Goal: Task Accomplishment & Management: Use online tool/utility

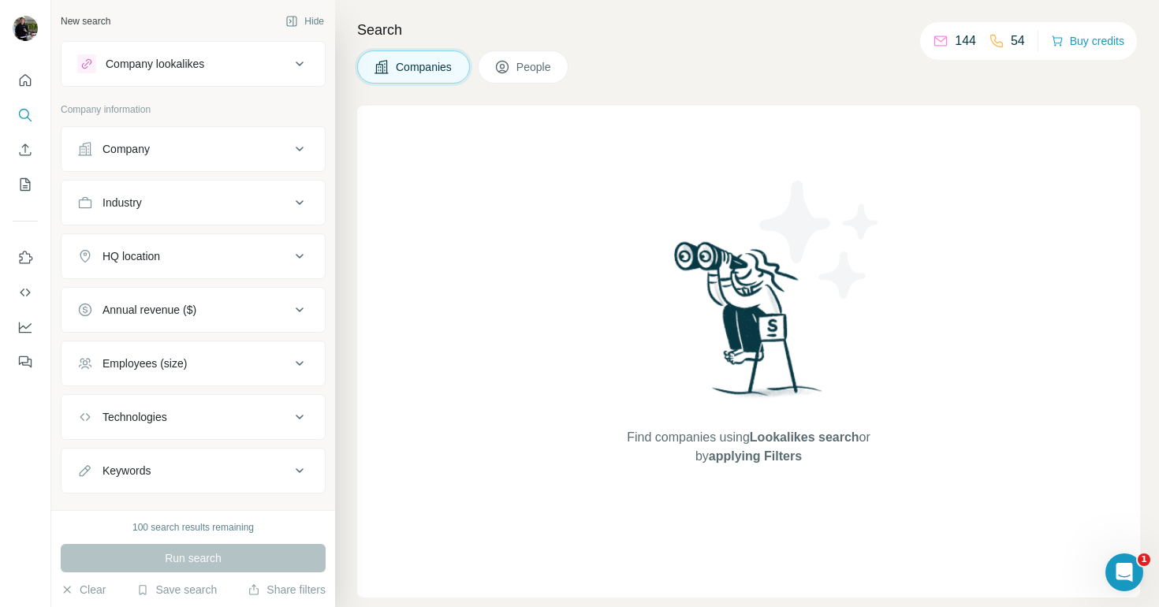
click at [184, 142] on div "Company" at bounding box center [183, 149] width 213 height 16
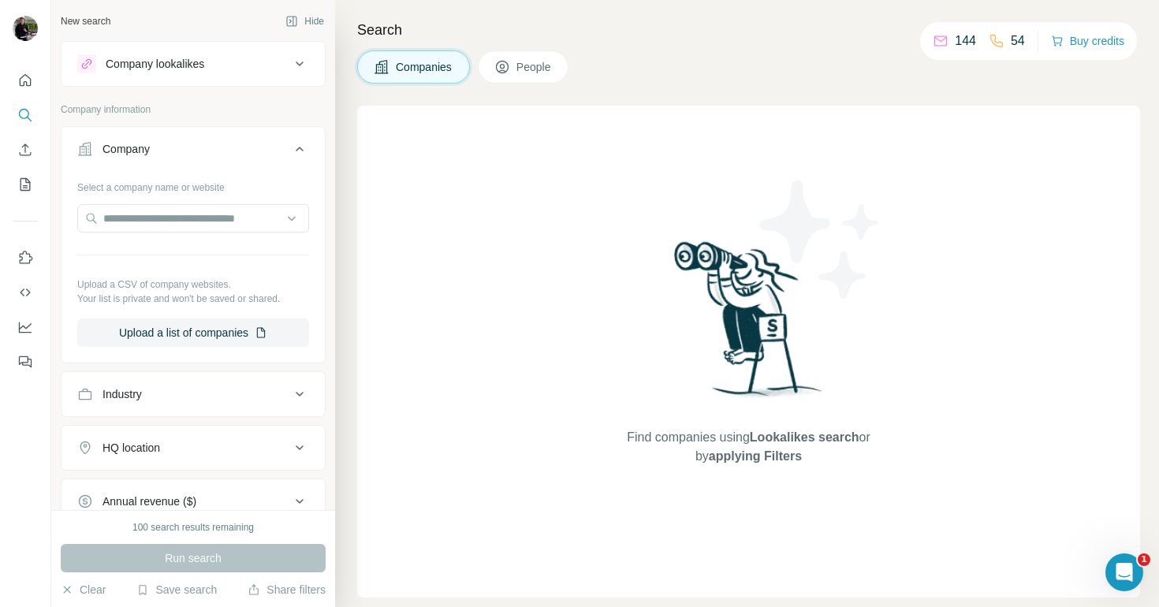
click at [174, 58] on div "Company lookalikes" at bounding box center [155, 64] width 99 height 16
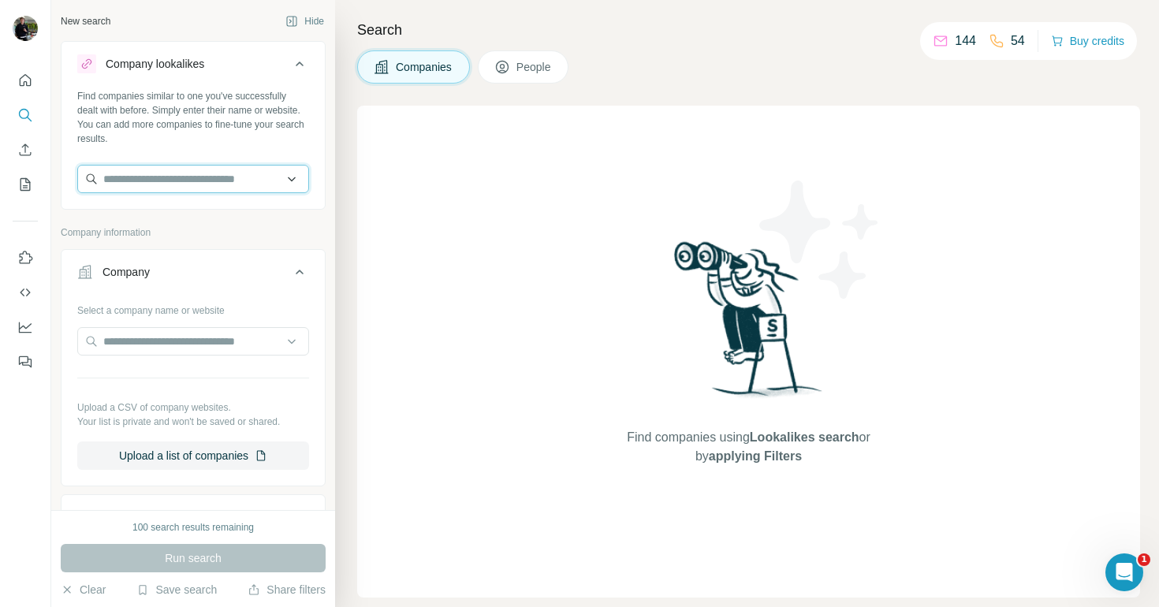
click at [166, 180] on input "text" at bounding box center [193, 179] width 232 height 28
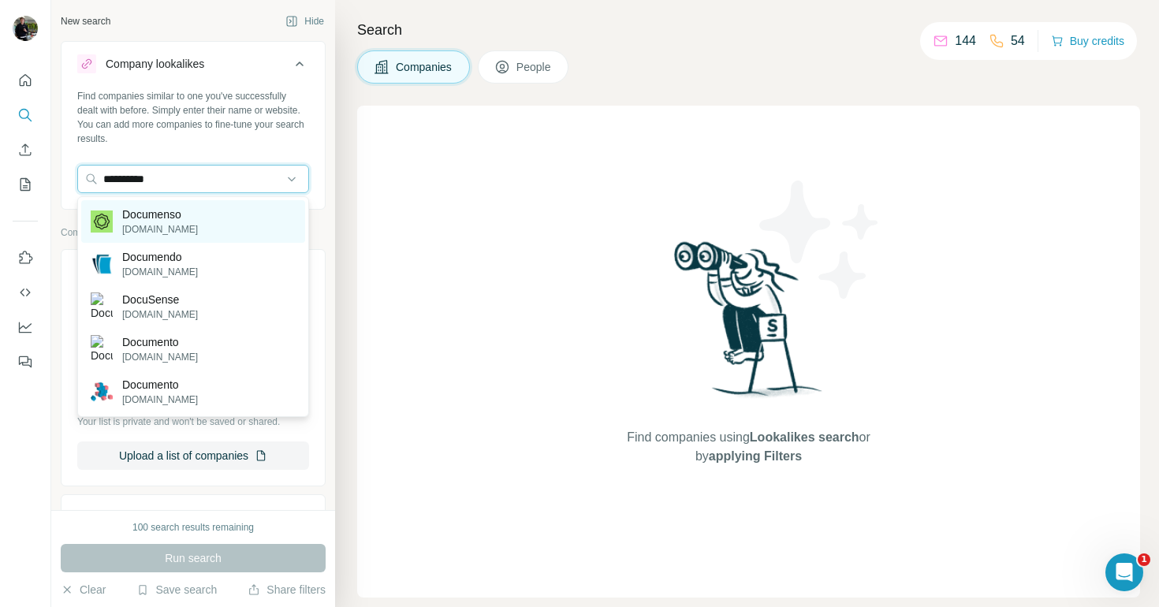
type input "**********"
click at [132, 221] on p "Documenso" at bounding box center [160, 215] width 76 height 16
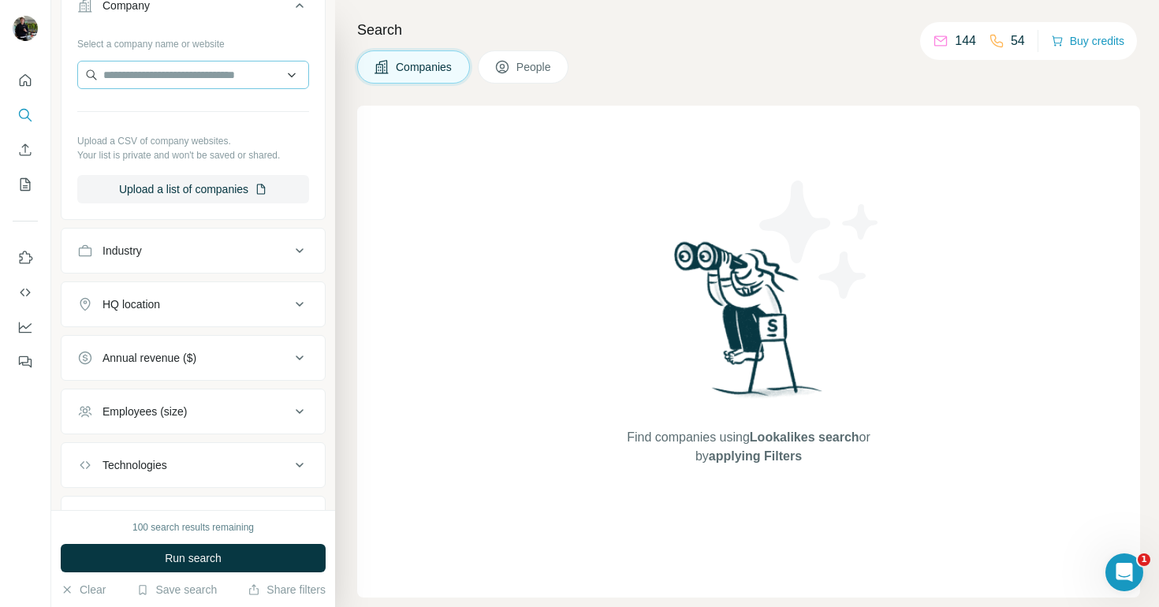
scroll to position [334, 0]
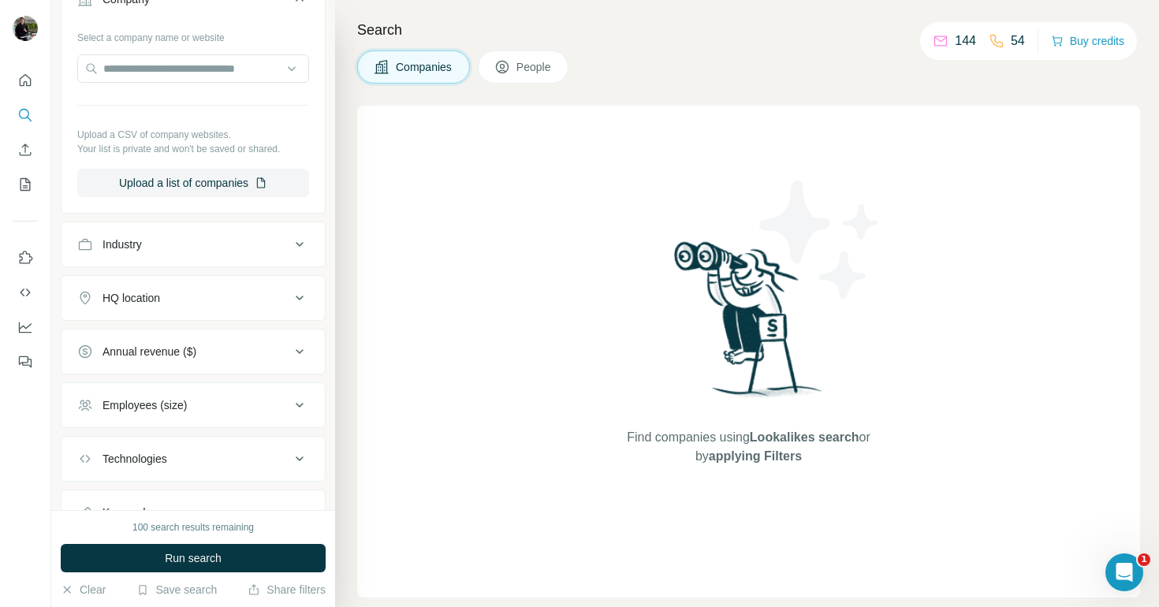
click at [180, 296] on div "HQ location" at bounding box center [183, 298] width 213 height 16
click at [173, 348] on input "text" at bounding box center [193, 337] width 232 height 28
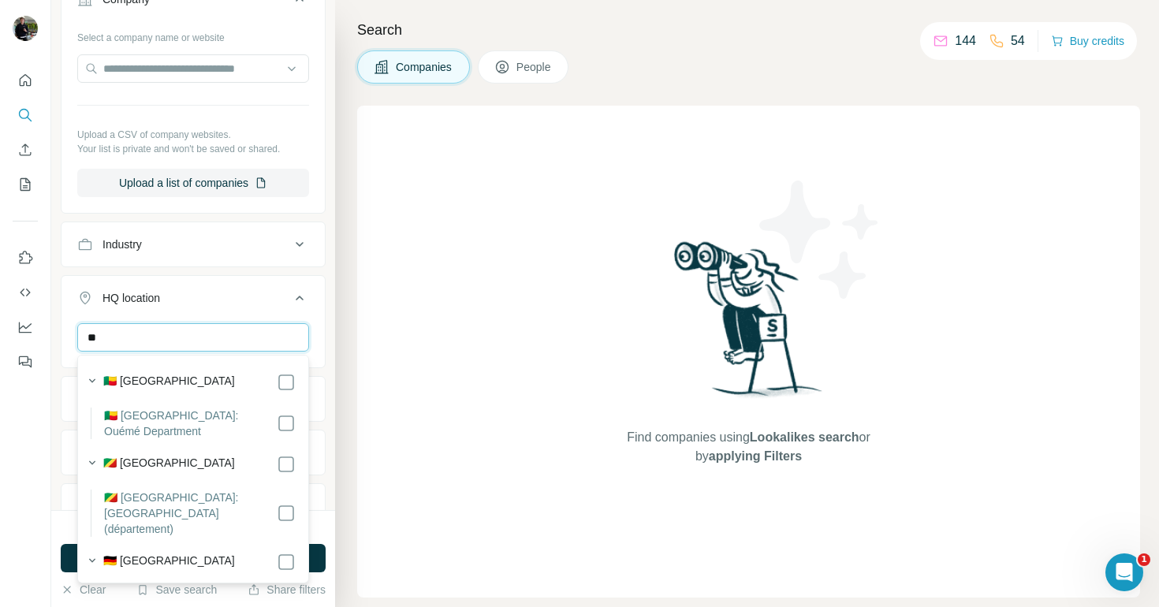
type input "*"
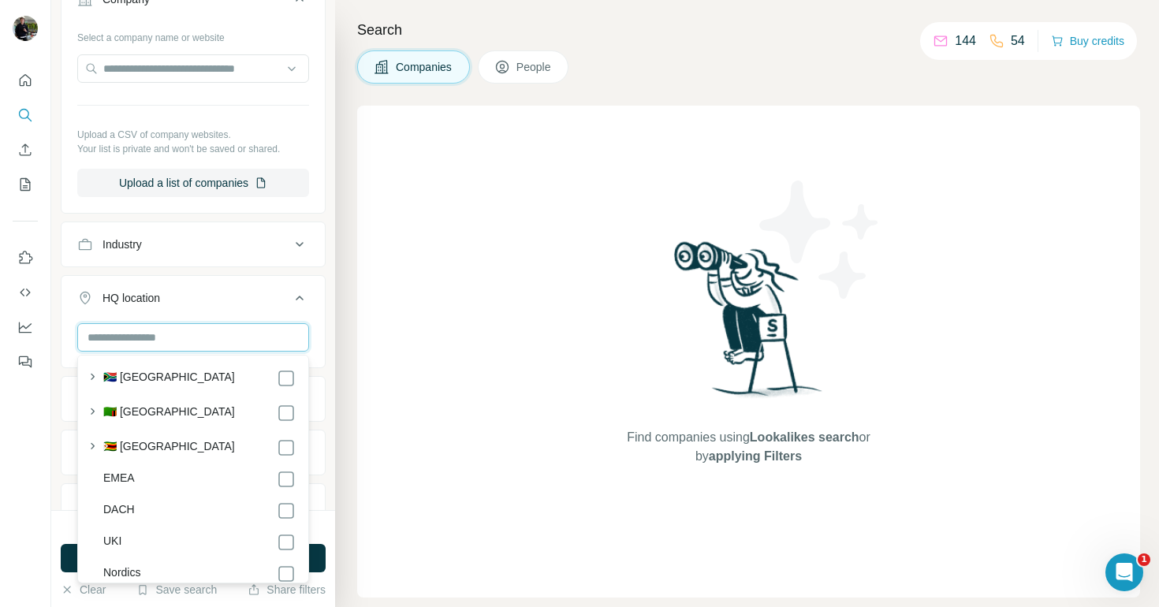
scroll to position [8475, 0]
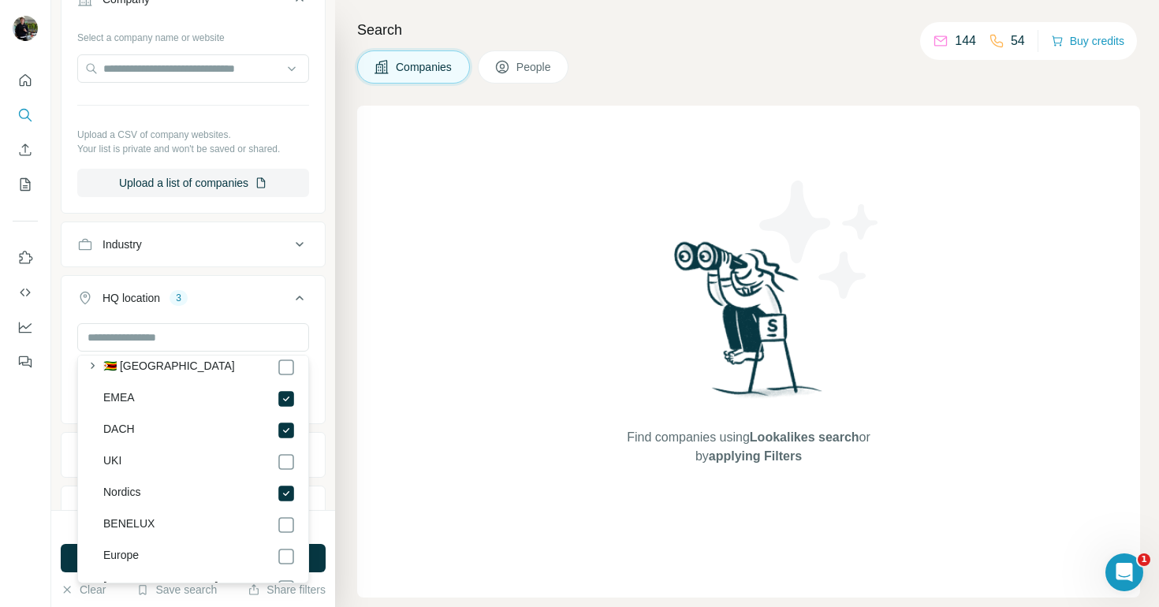
scroll to position [8574, 0]
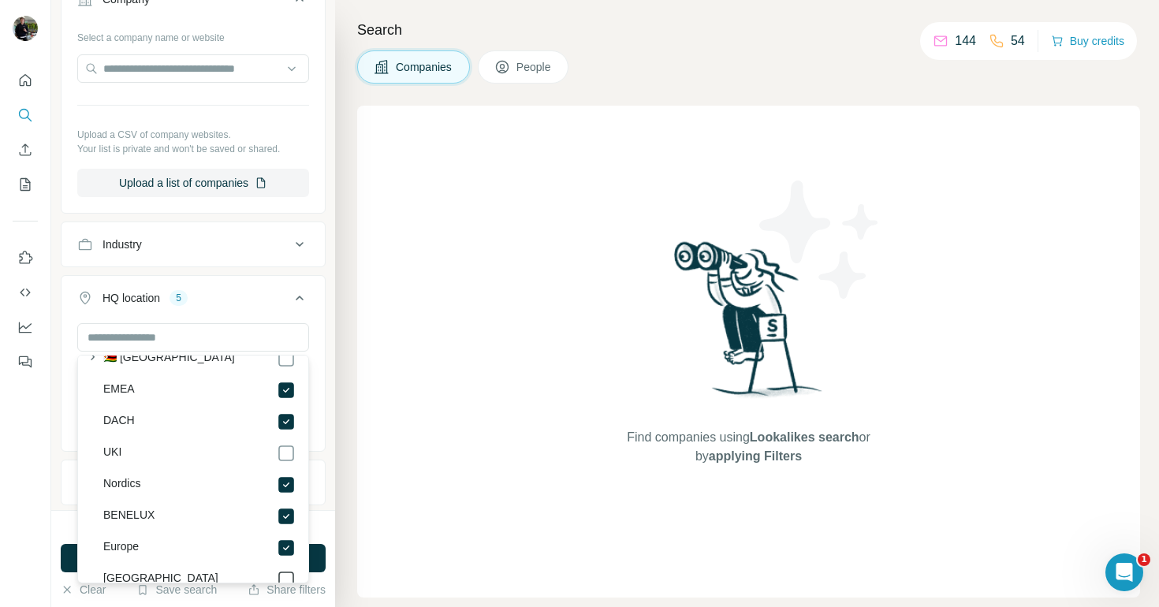
scroll to position [8595, 0]
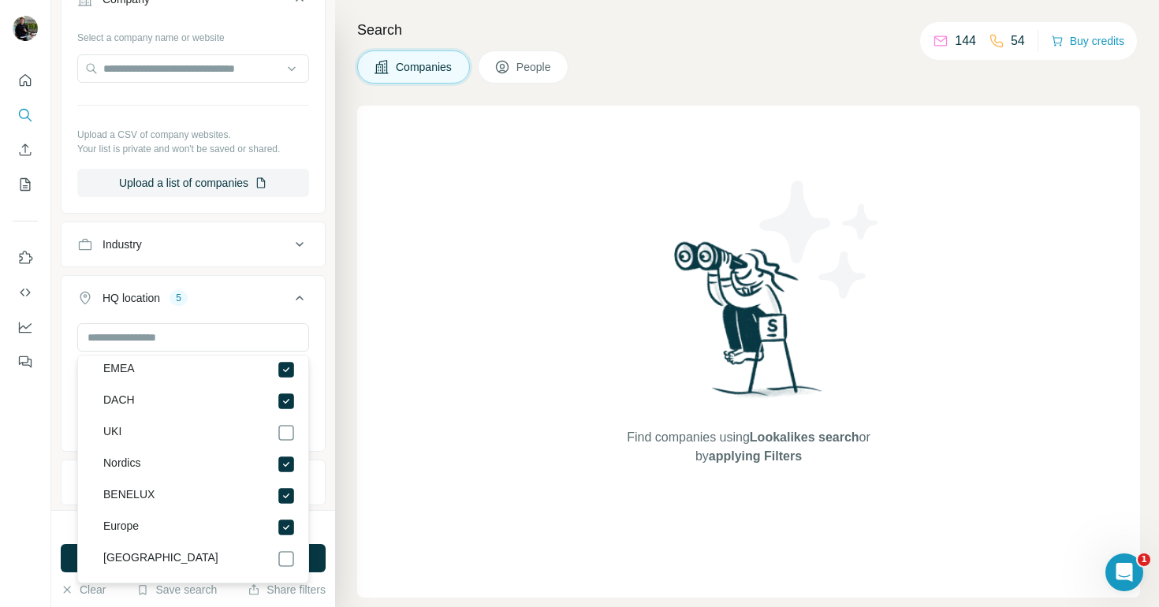
click at [319, 520] on div "100 search results remaining" at bounding box center [193, 527] width 265 height 14
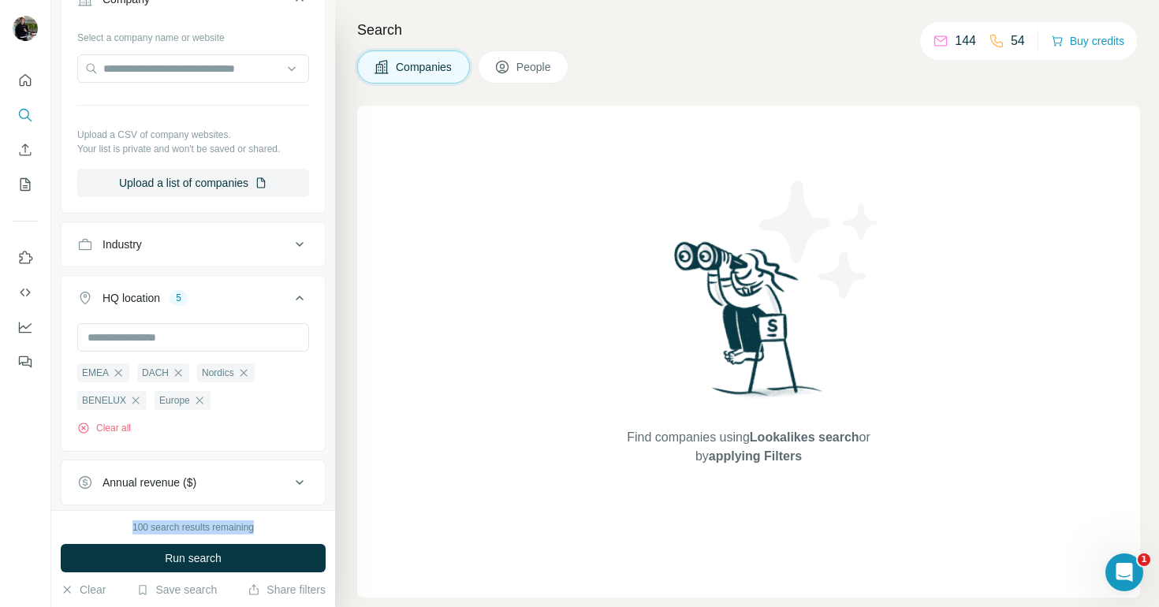
scroll to position [8500, 0]
click at [265, 546] on button "Run search" at bounding box center [193, 558] width 265 height 28
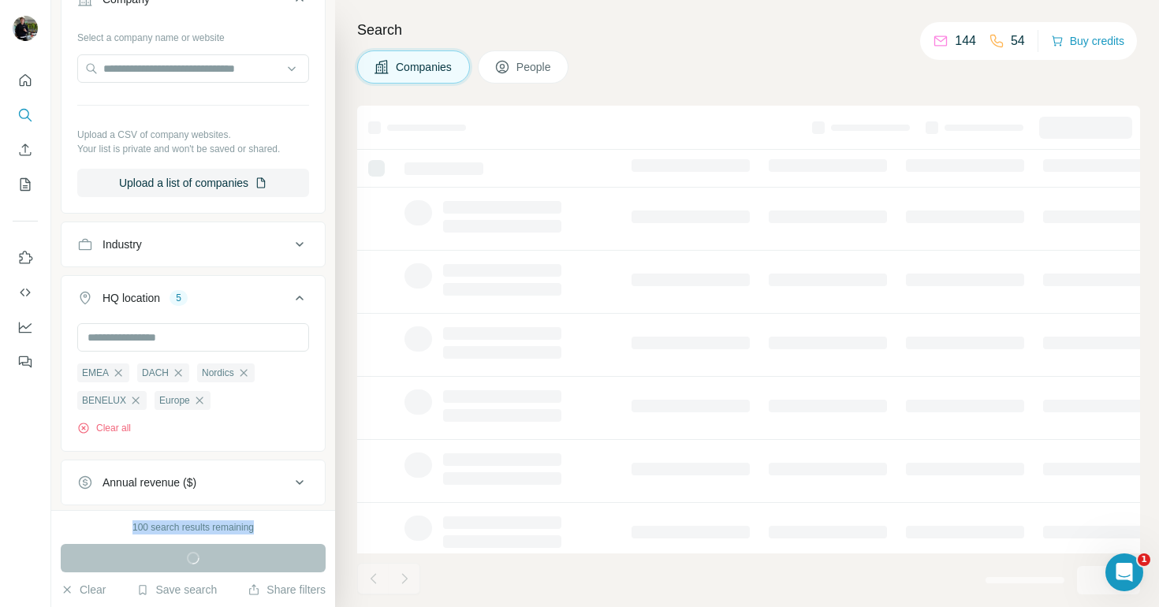
click at [200, 522] on div "100 search results remaining" at bounding box center [192, 527] width 121 height 14
click at [201, 524] on div "100 search results remaining" at bounding box center [192, 527] width 121 height 14
click at [190, 522] on div "100 search results remaining" at bounding box center [192, 527] width 121 height 14
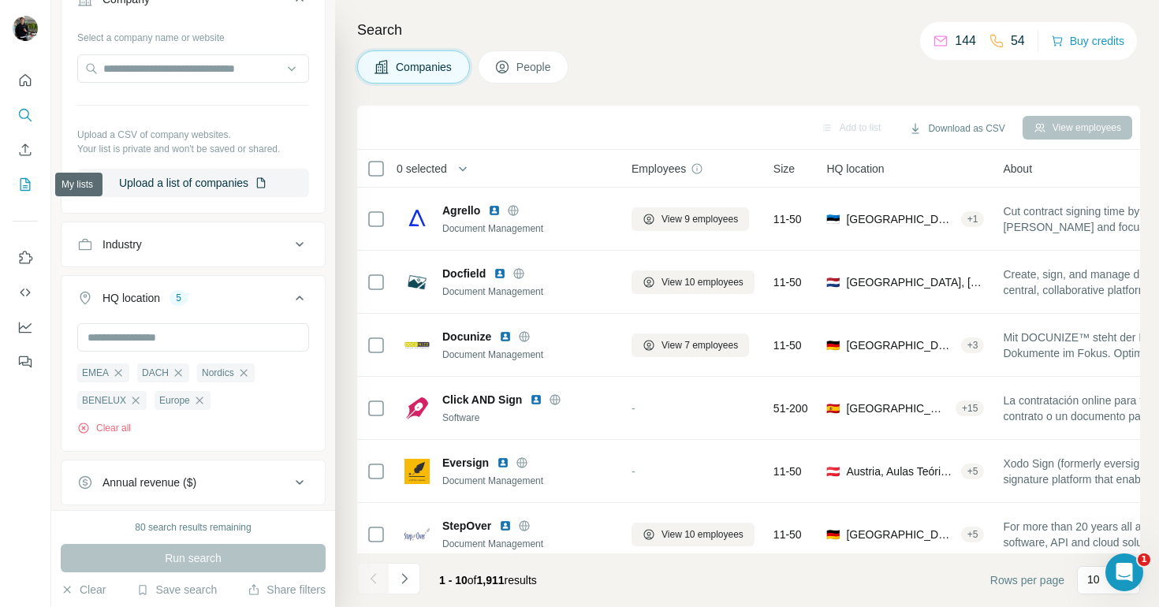
click at [27, 186] on icon "My lists" at bounding box center [25, 185] width 16 height 16
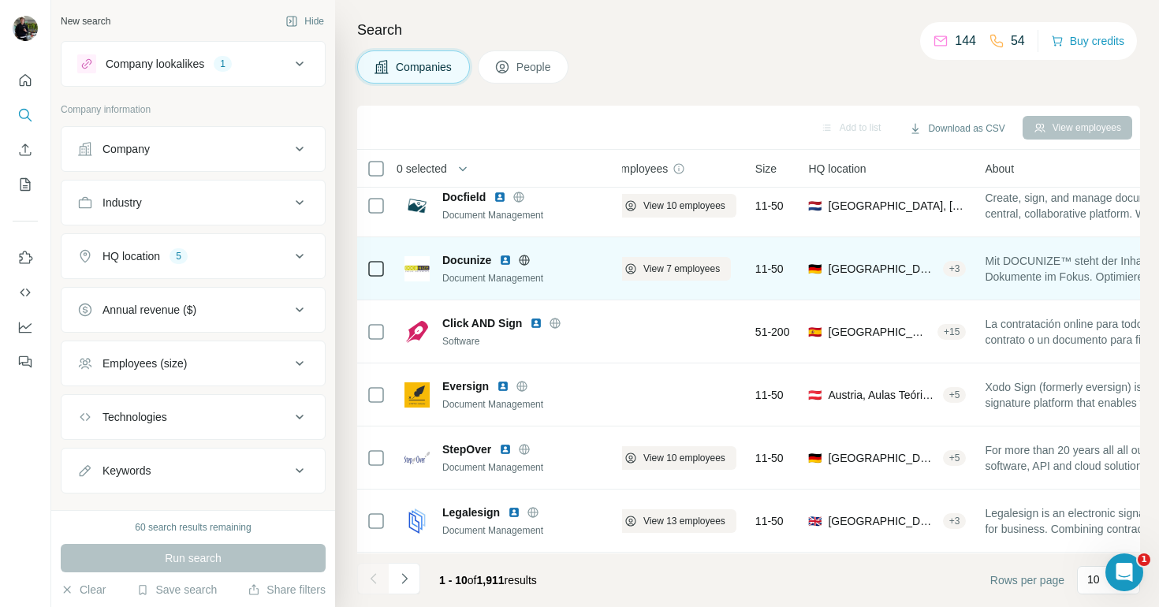
scroll to position [76, 30]
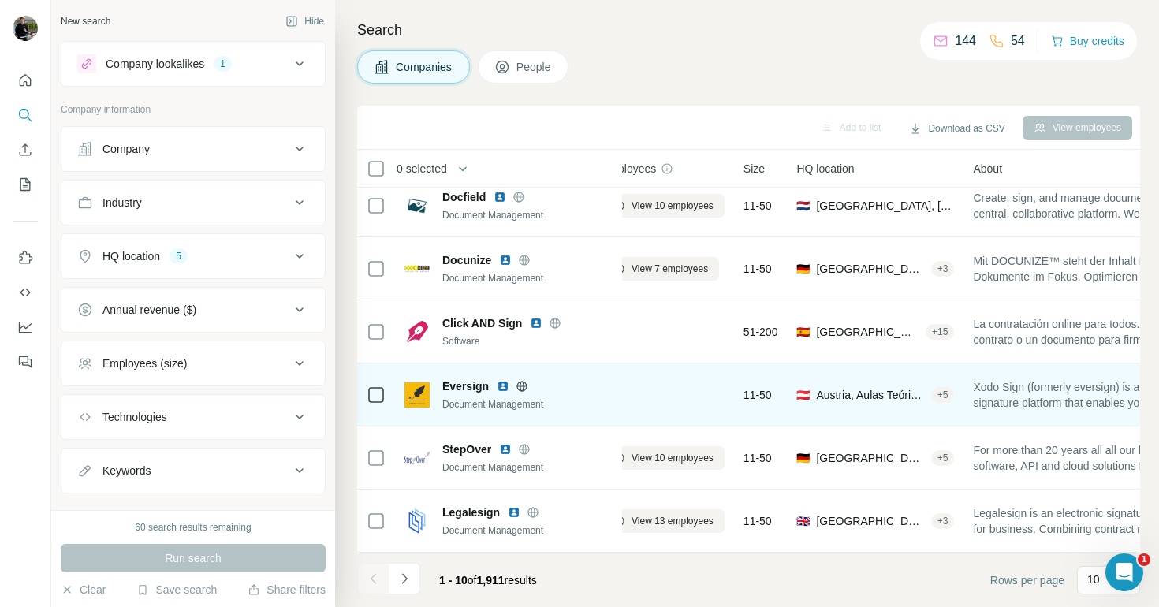
click at [464, 383] on span "Eversign" at bounding box center [465, 386] width 47 height 16
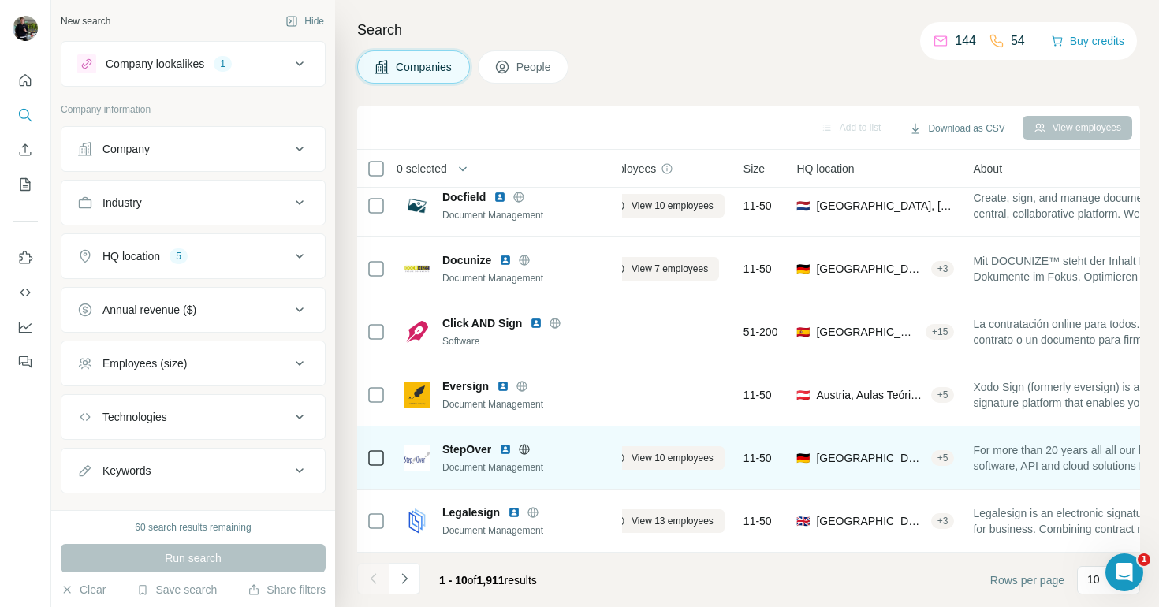
scroll to position [265, 30]
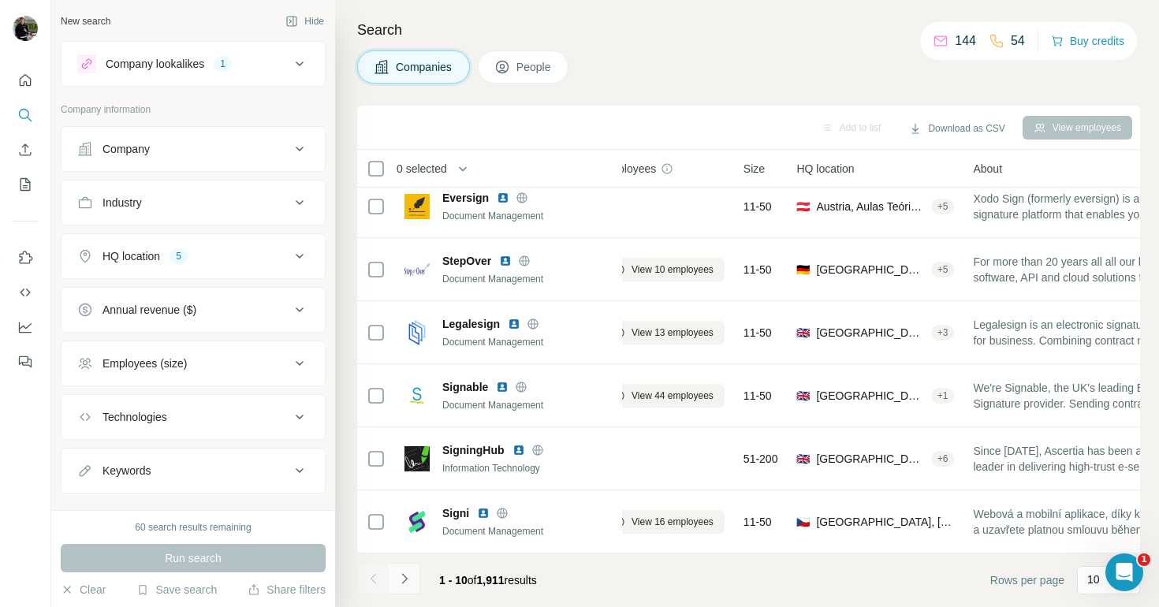
click at [405, 576] on icon "Navigate to next page" at bounding box center [405, 579] width 16 height 16
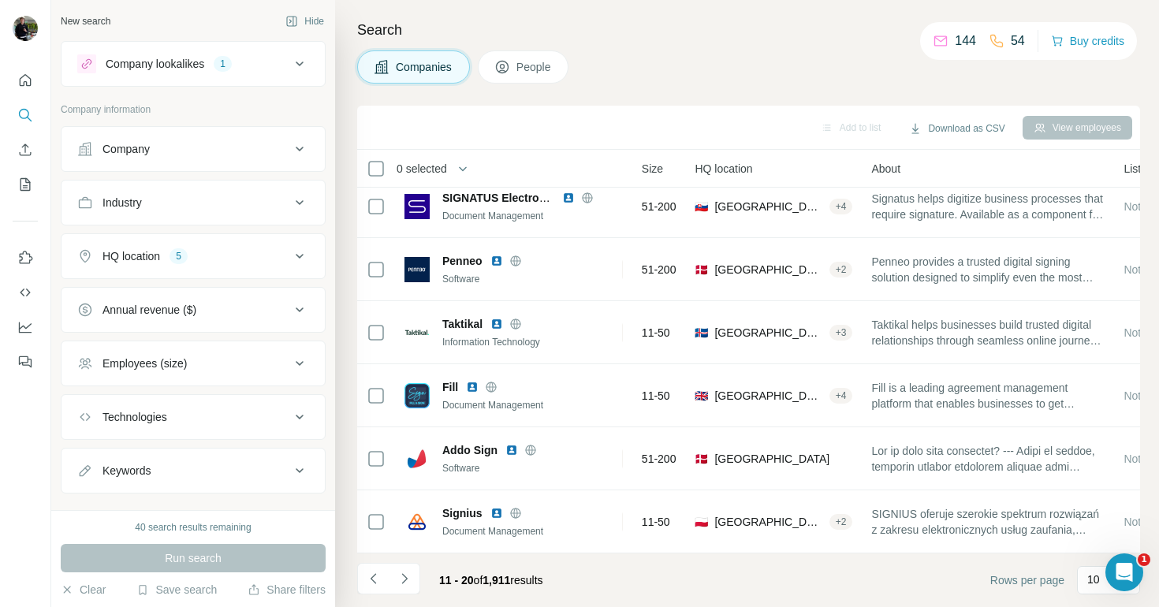
scroll to position [265, 0]
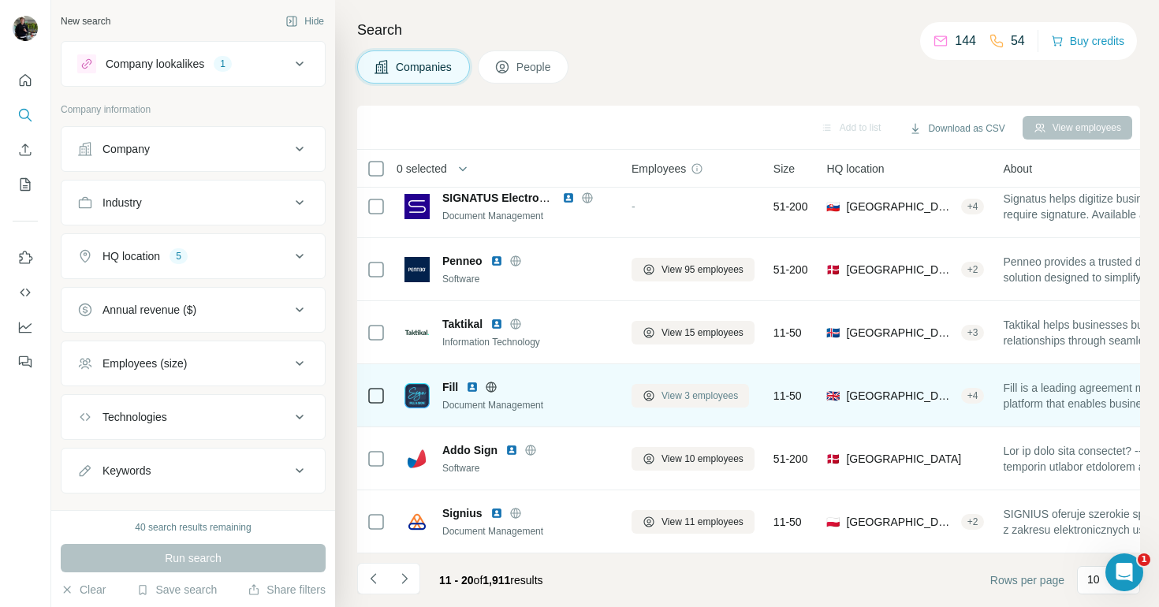
click at [666, 390] on span "View 3 employees" at bounding box center [700, 396] width 76 height 14
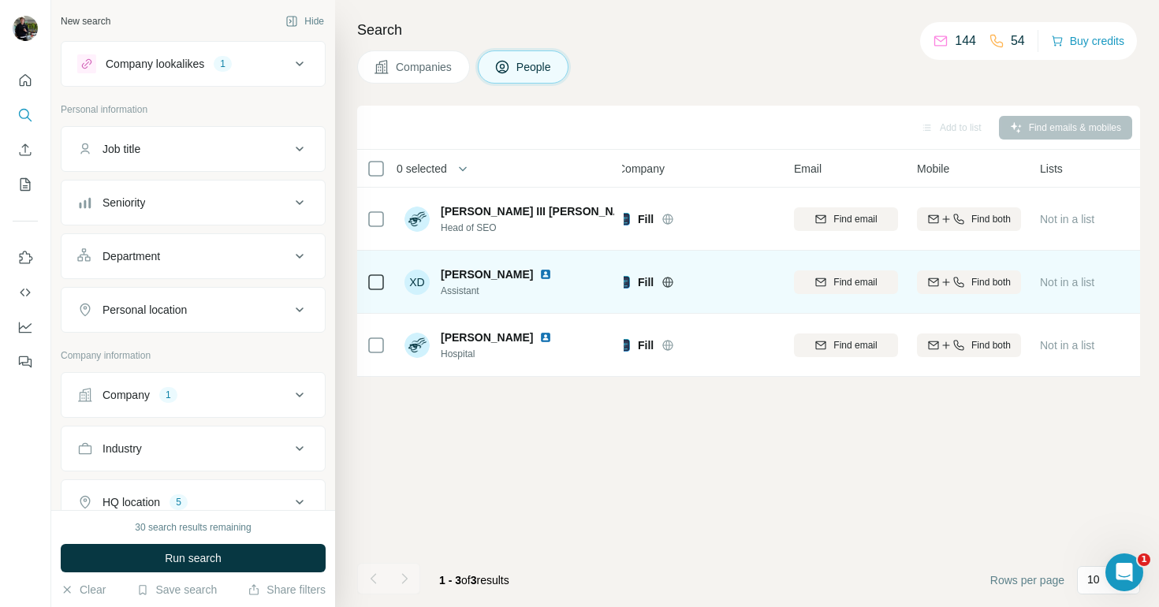
scroll to position [0, 6]
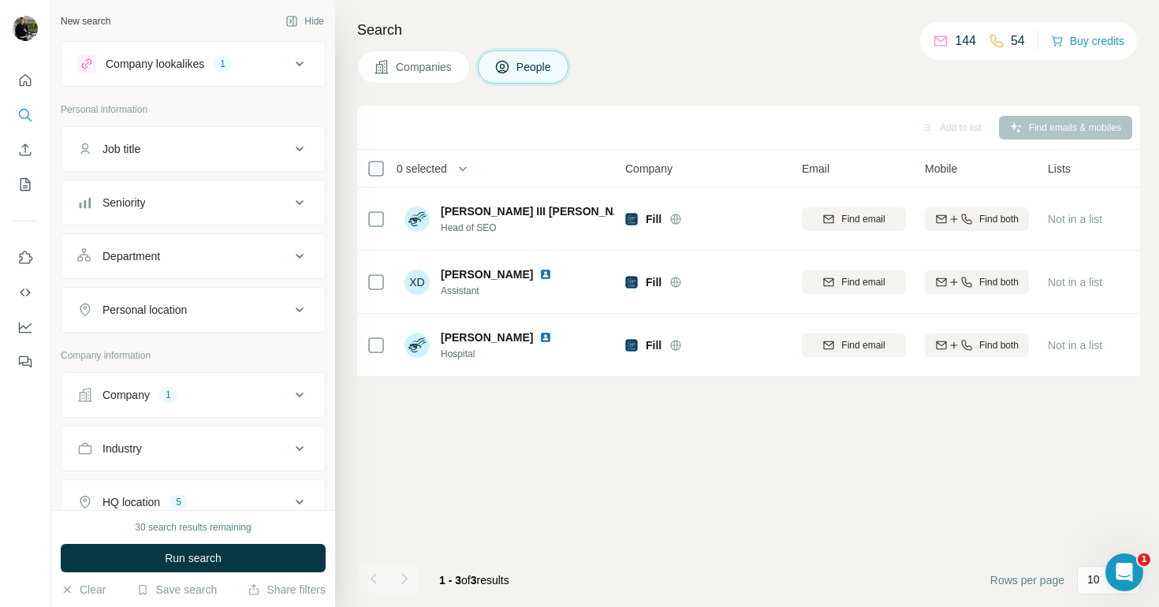
click at [442, 61] on span "Companies" at bounding box center [425, 67] width 58 height 16
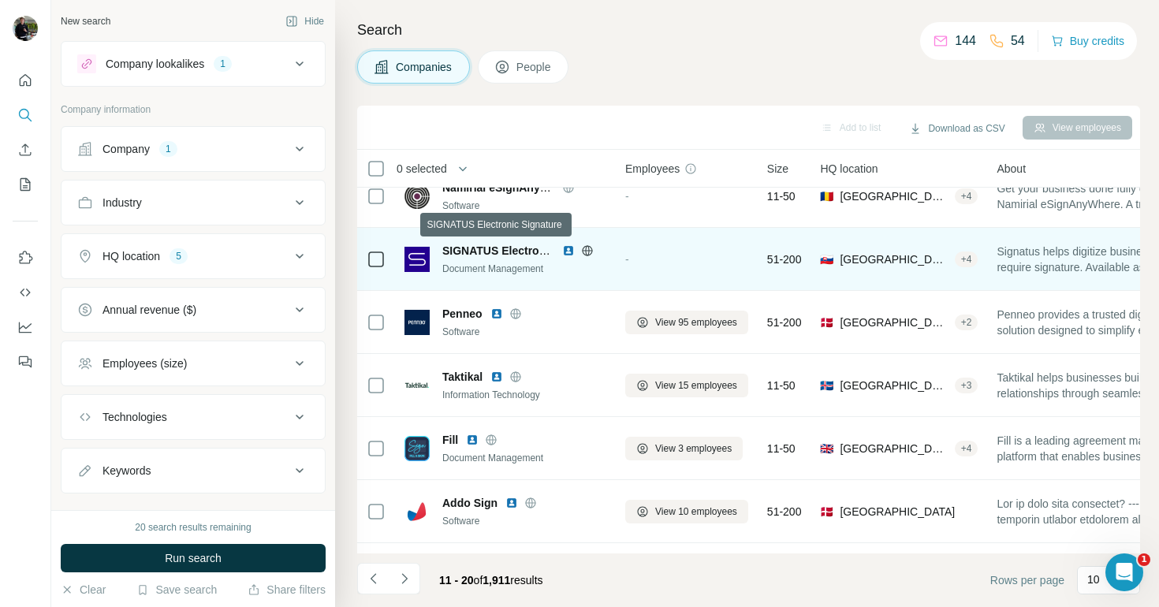
scroll to position [265, 6]
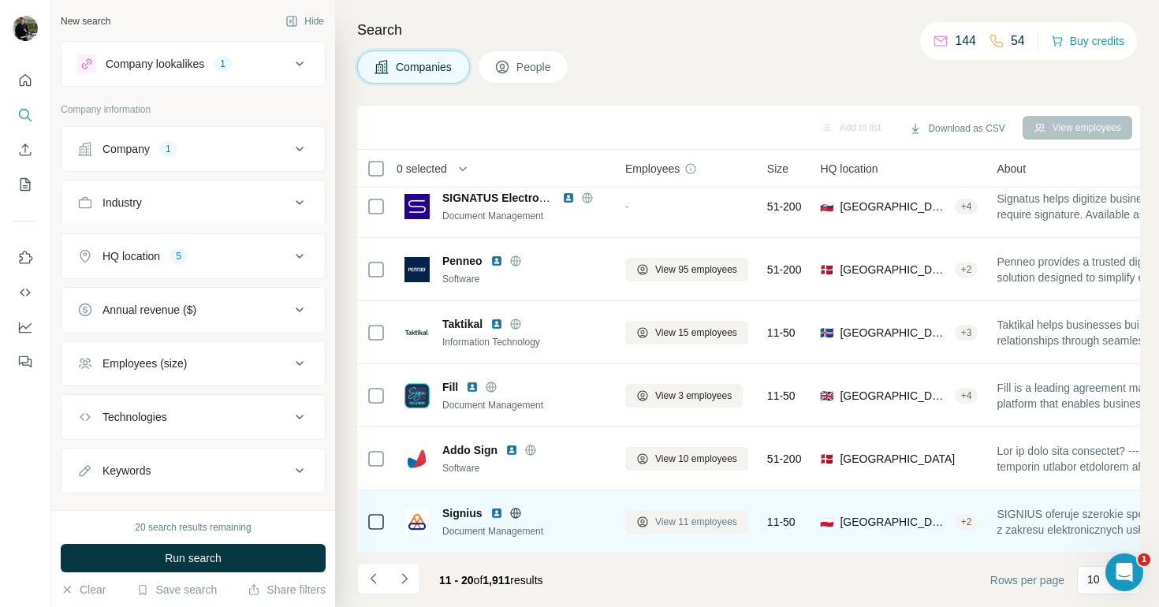
click at [713, 519] on span "View 11 employees" at bounding box center [696, 522] width 82 height 14
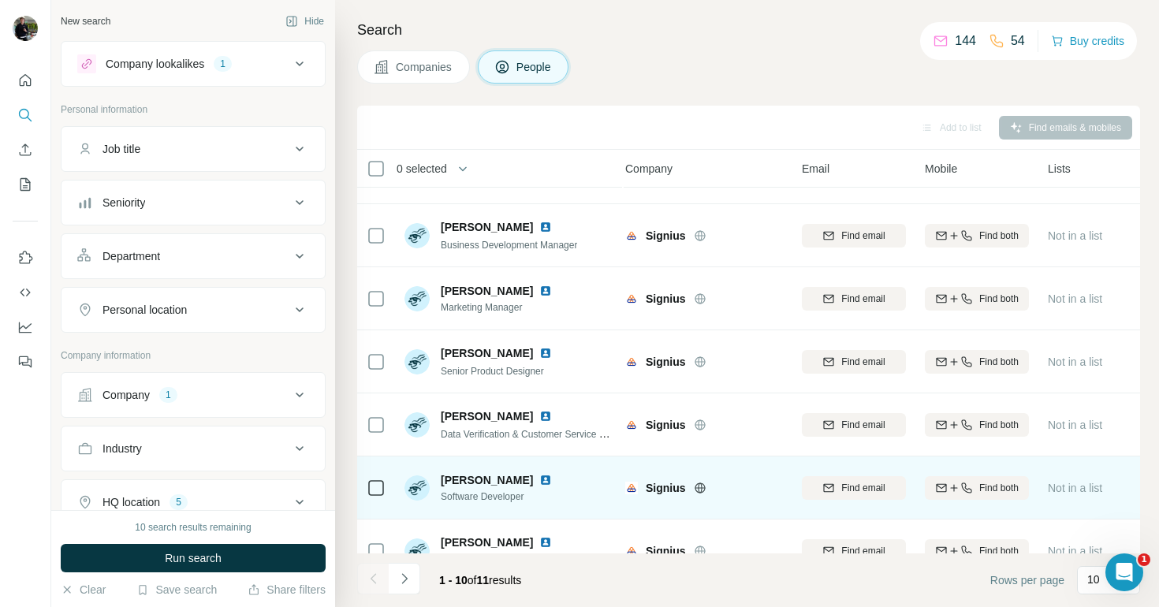
scroll to position [0, 6]
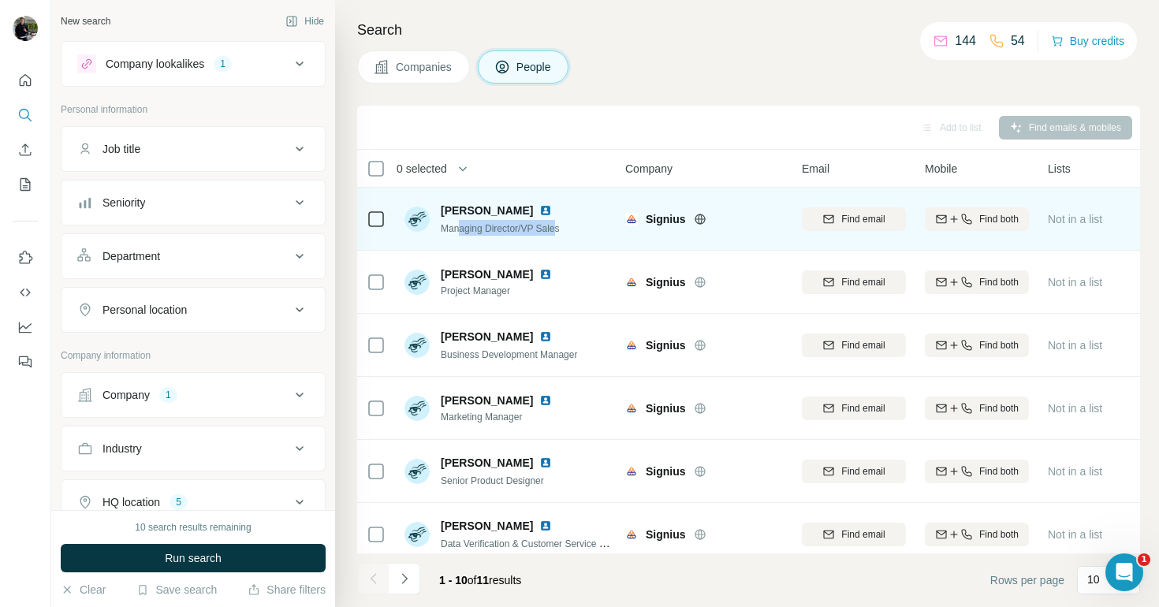
drag, startPoint x: 460, startPoint y: 226, endPoint x: 561, endPoint y: 226, distance: 100.9
click at [560, 226] on span "Managing Director/VP Sales" at bounding box center [500, 228] width 119 height 11
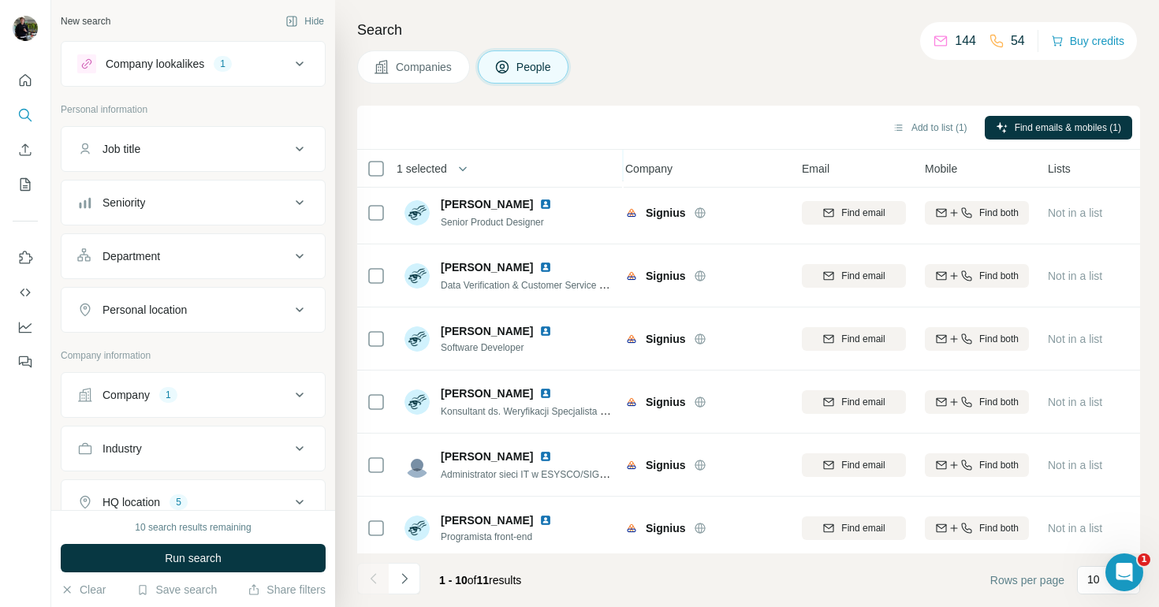
scroll to position [265, 6]
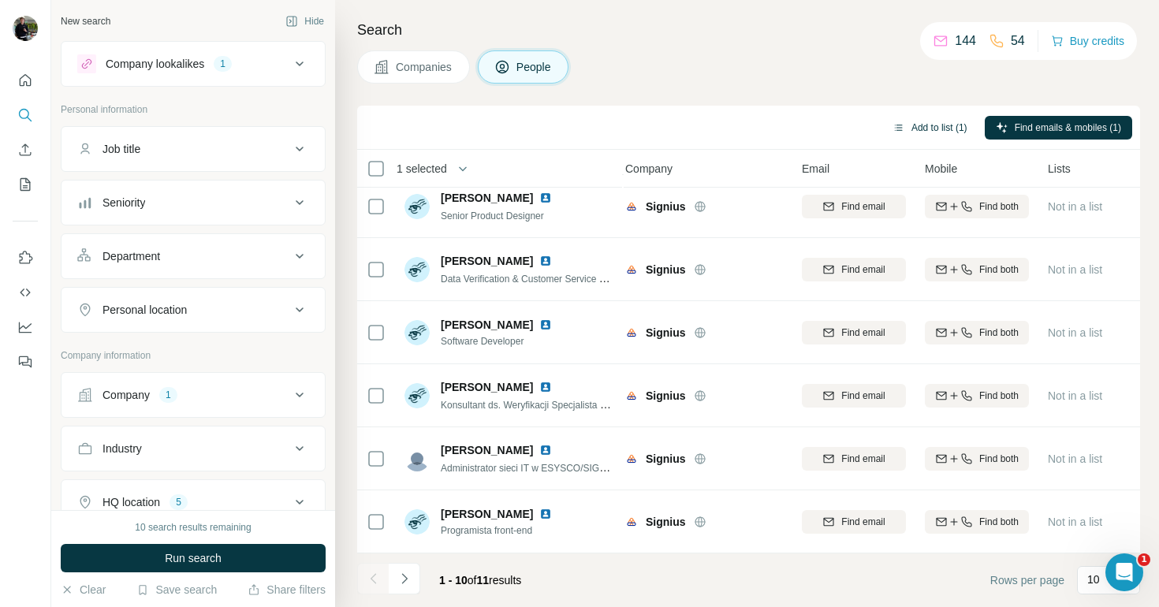
click at [949, 126] on button "Add to list (1)" at bounding box center [930, 128] width 97 height 24
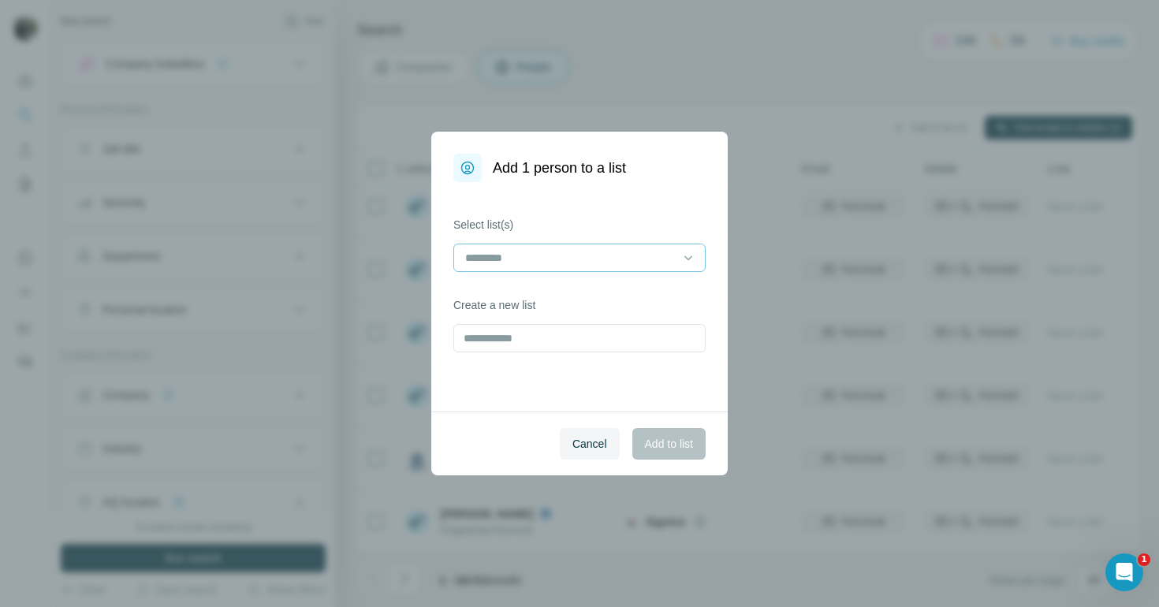
click at [576, 260] on input at bounding box center [570, 257] width 213 height 17
click at [566, 255] on input at bounding box center [570, 257] width 213 height 17
click at [539, 204] on div "Select list(s) Create a new list" at bounding box center [579, 296] width 296 height 229
click at [528, 341] on input "text" at bounding box center [579, 338] width 252 height 28
type input "********"
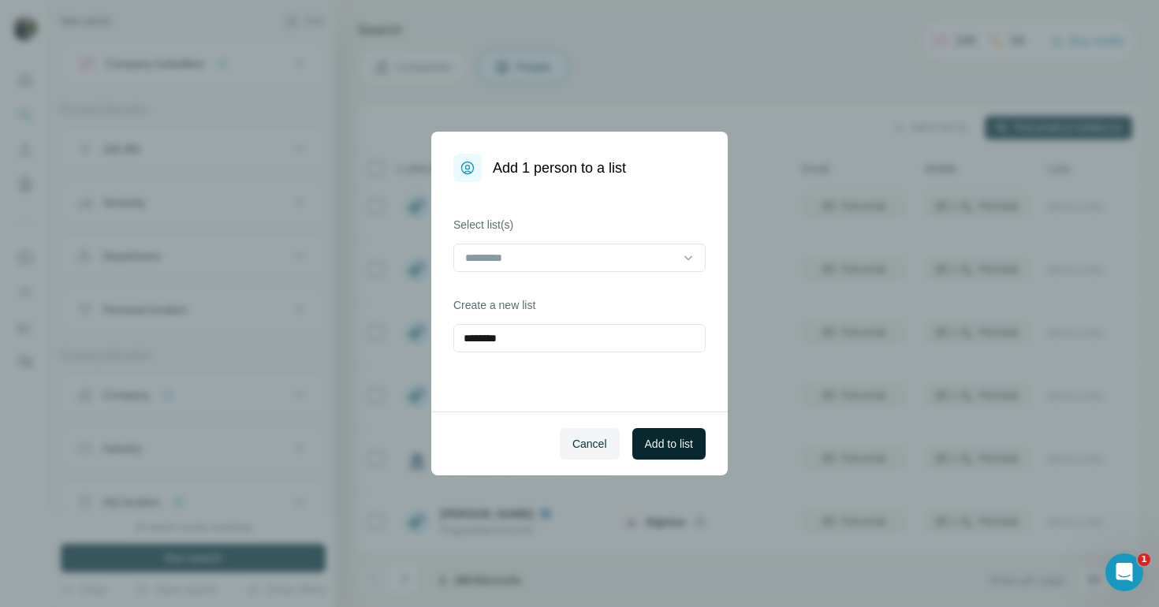
click at [669, 441] on span "Add to list" at bounding box center [669, 444] width 48 height 16
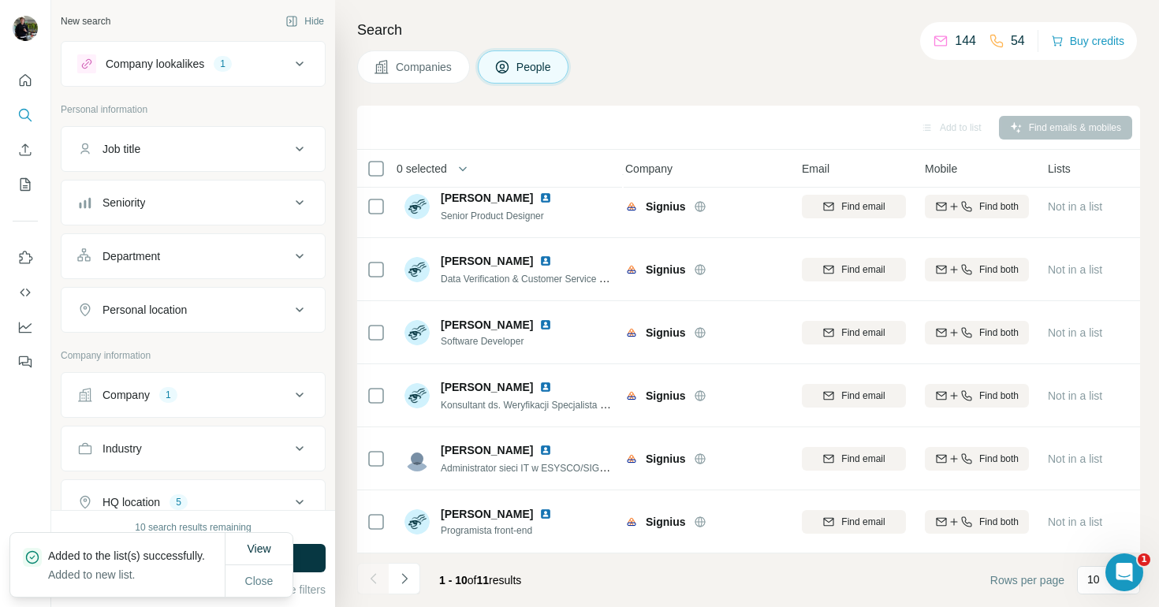
click at [410, 65] on span "Companies" at bounding box center [425, 67] width 58 height 16
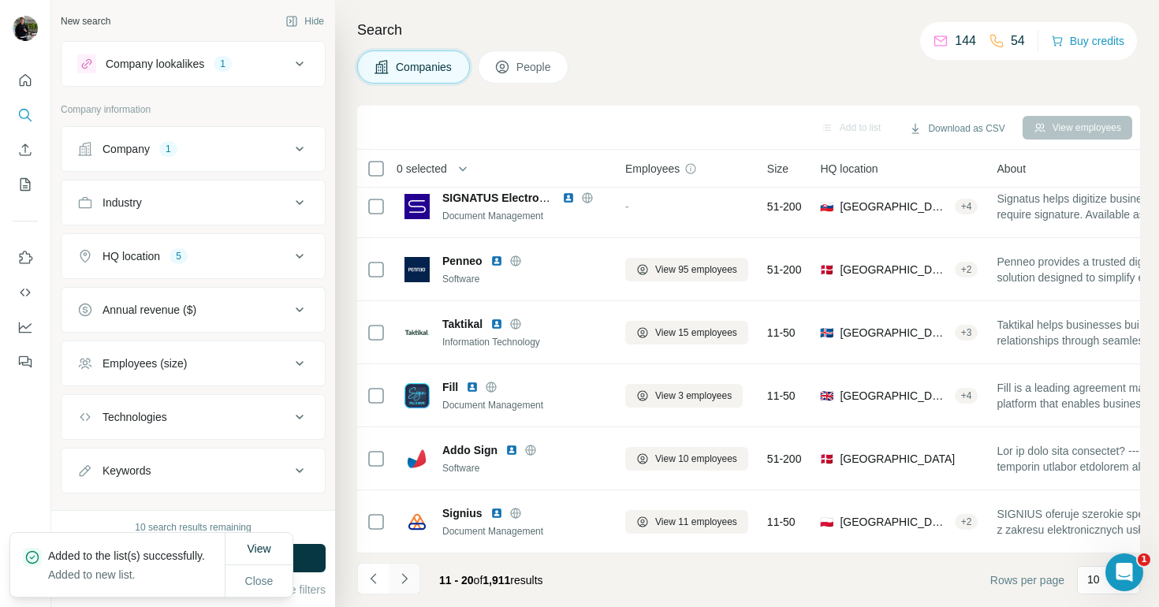
click at [404, 581] on icon "Navigate to next page" at bounding box center [404, 578] width 6 height 10
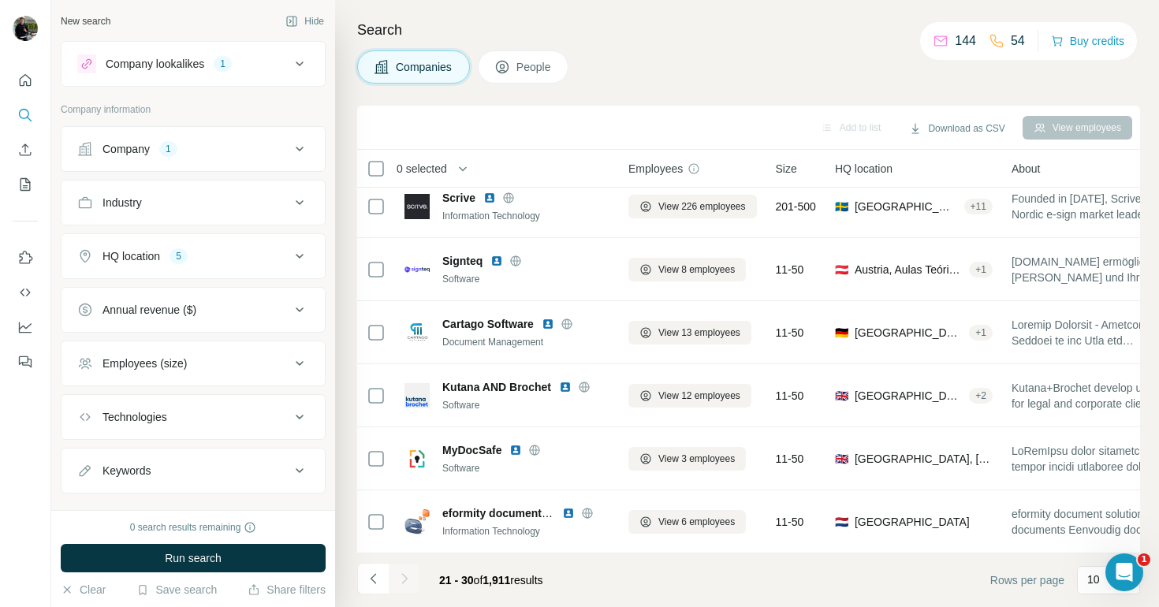
scroll to position [265, 2]
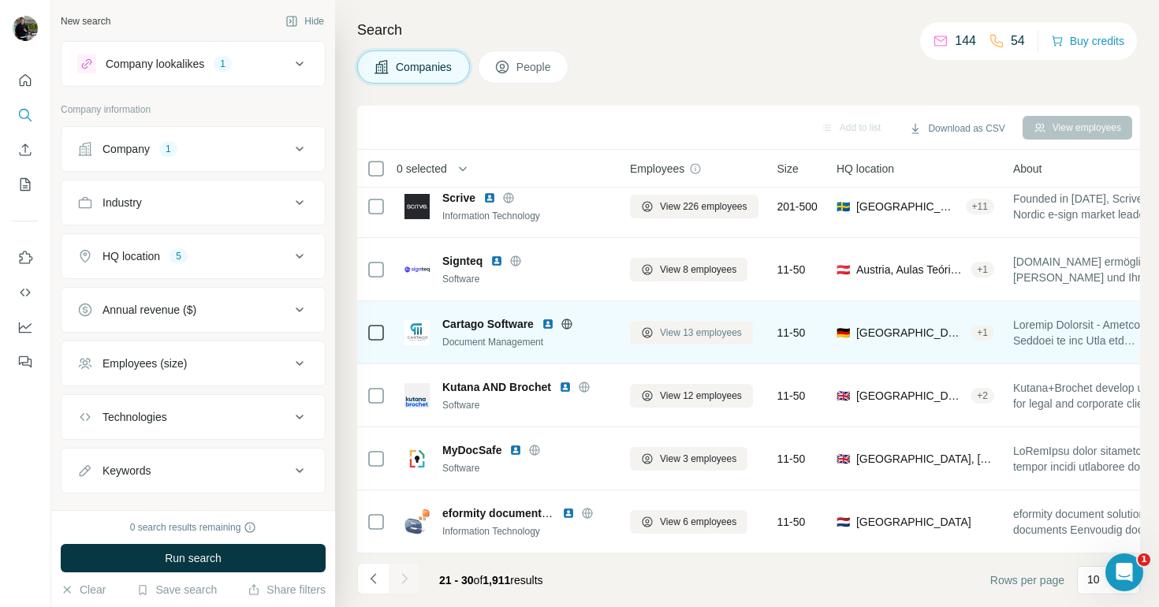
click at [662, 332] on span "View 13 employees" at bounding box center [701, 333] width 82 height 14
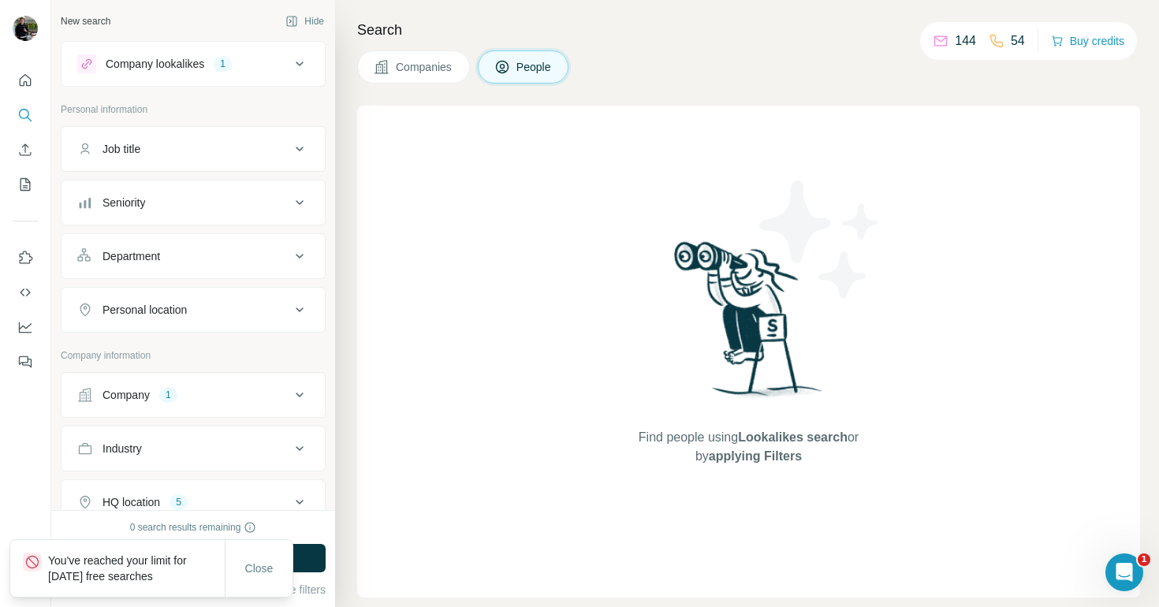
click at [415, 66] on span "Companies" at bounding box center [425, 67] width 58 height 16
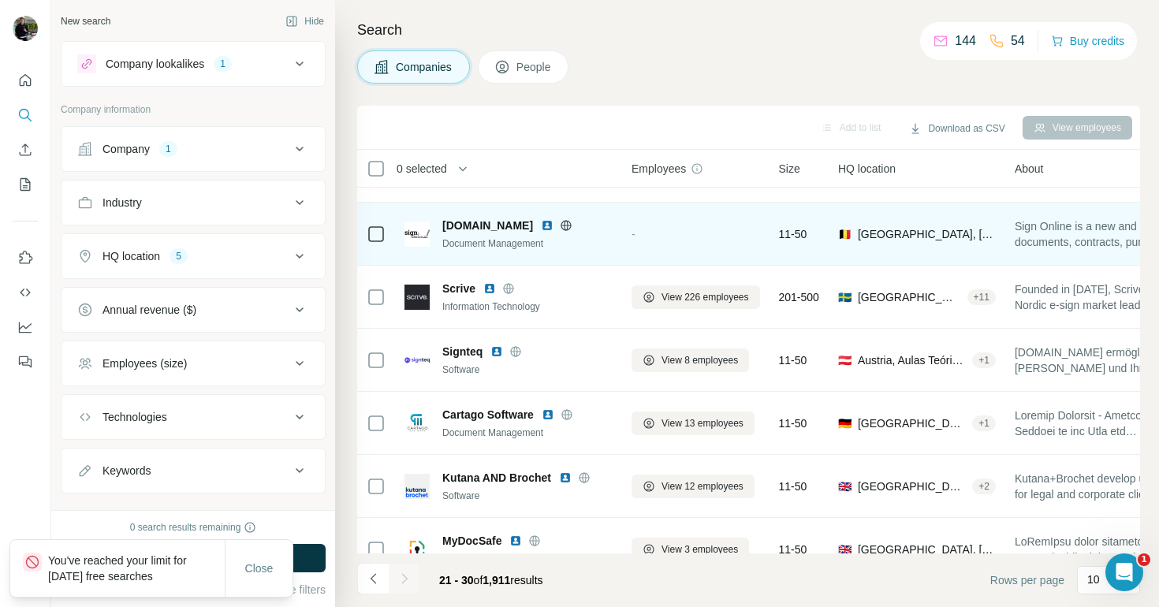
scroll to position [265, 0]
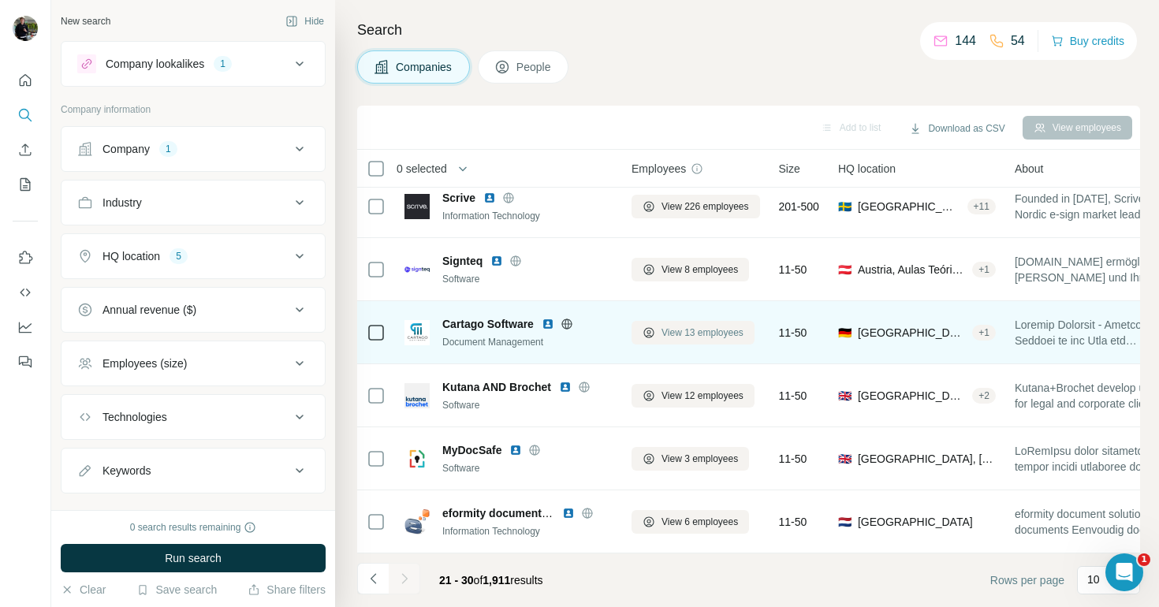
click at [699, 334] on span "View 13 employees" at bounding box center [703, 333] width 82 height 14
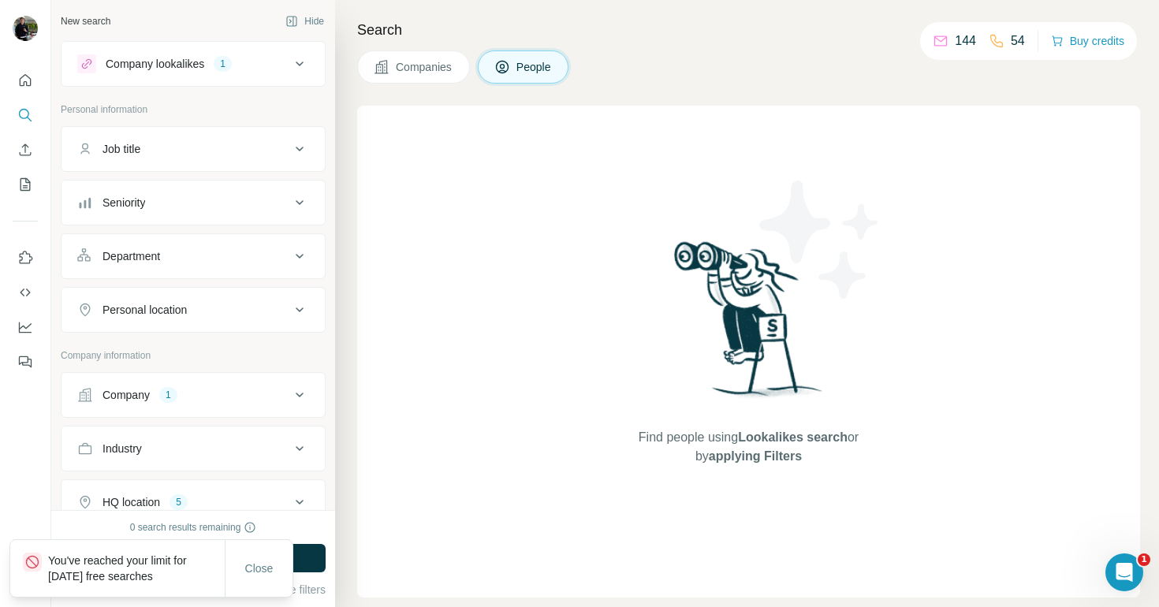
click at [425, 80] on button "Companies" at bounding box center [413, 66] width 113 height 33
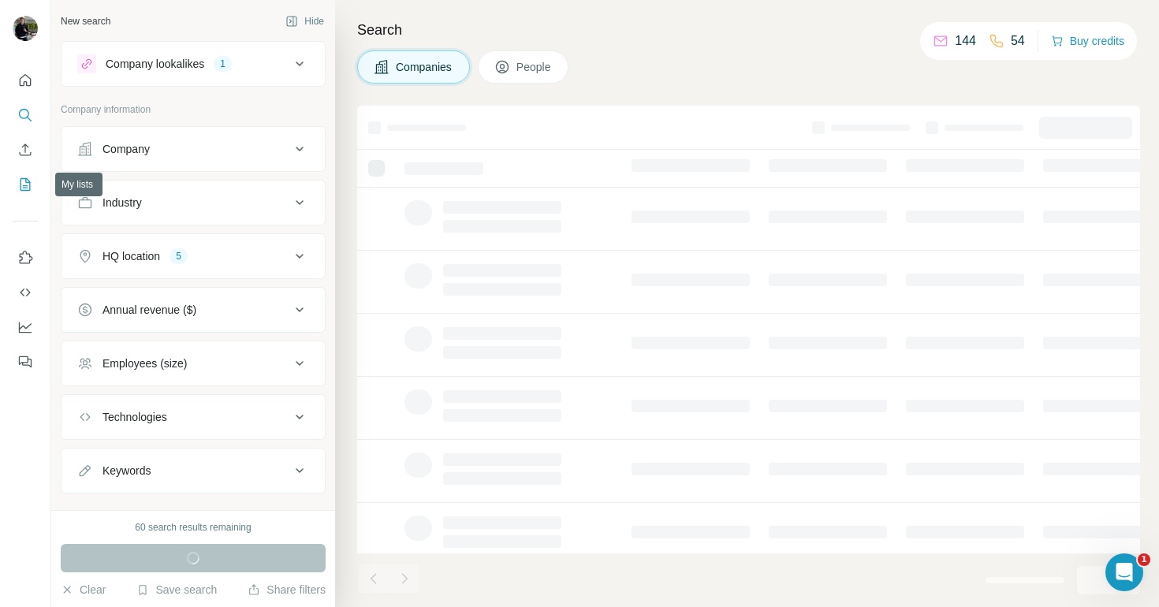
click at [28, 187] on icon "My lists" at bounding box center [25, 185] width 16 height 16
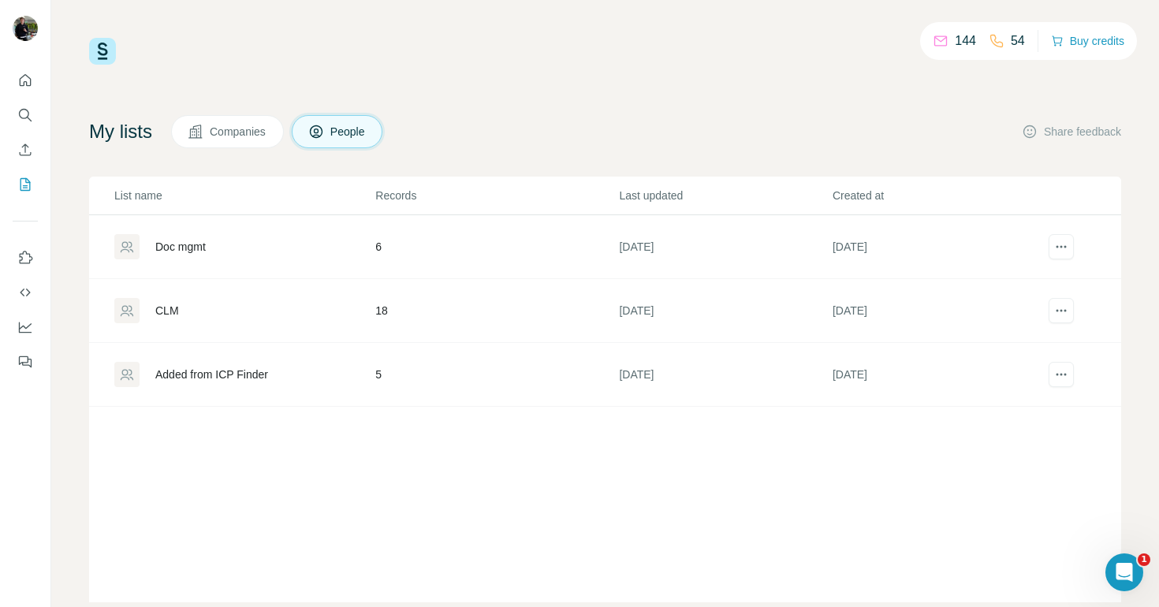
click at [180, 245] on div "Doc mgmt" at bounding box center [180, 247] width 50 height 16
